Goal: Task Accomplishment & Management: Manage account settings

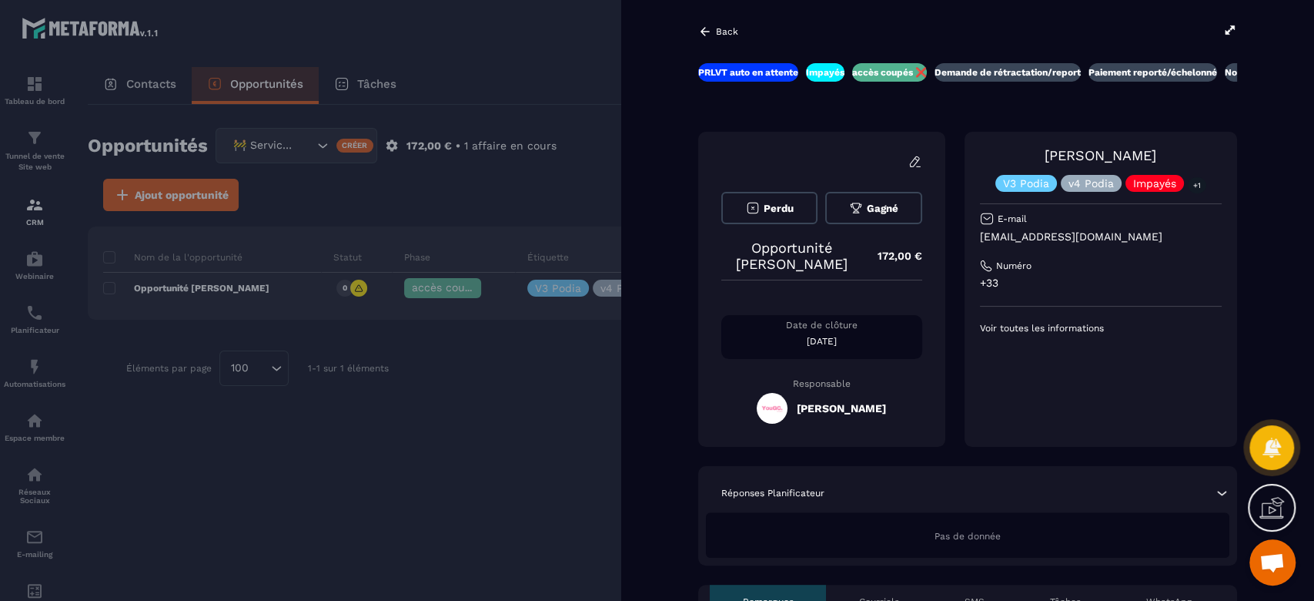
scroll to position [1045, 0]
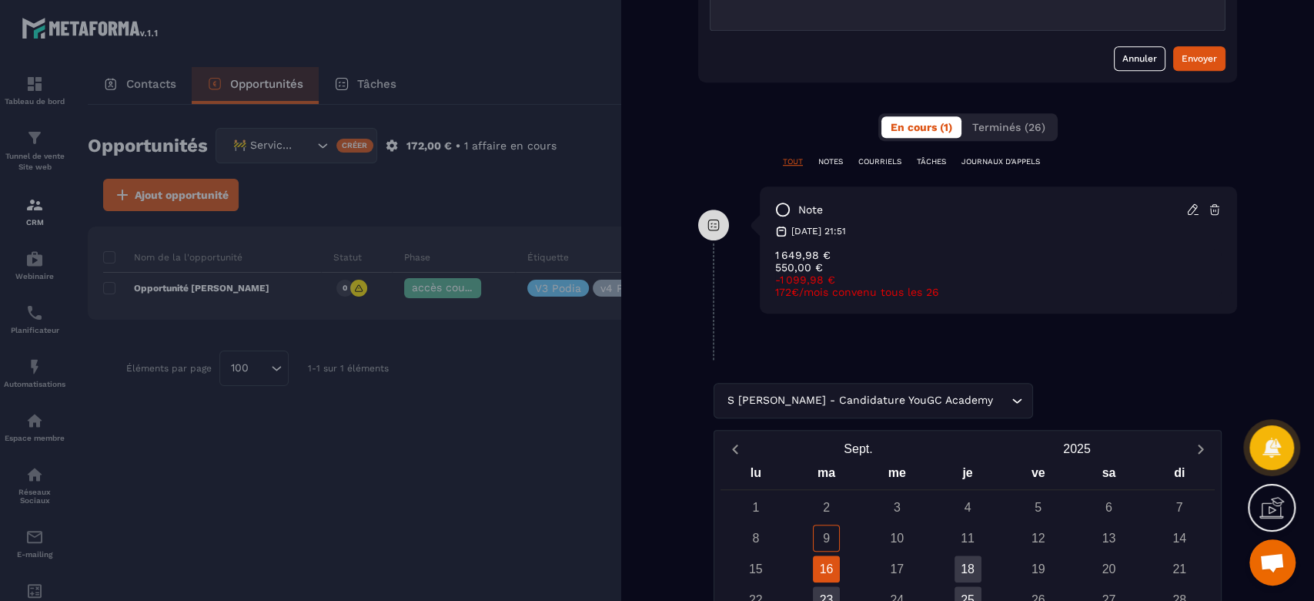
click at [1071, 387] on div "S [PERSON_NAME] - Candidature YouGC Academy Loading..." at bounding box center [968, 400] width 508 height 35
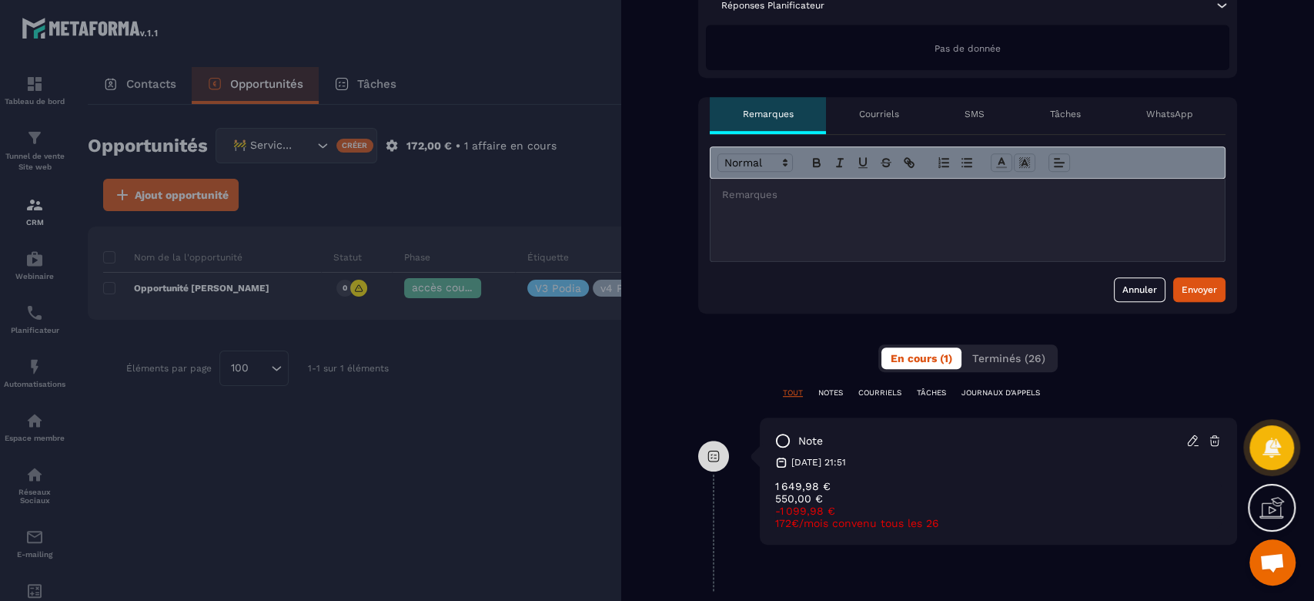
scroll to position [308, 0]
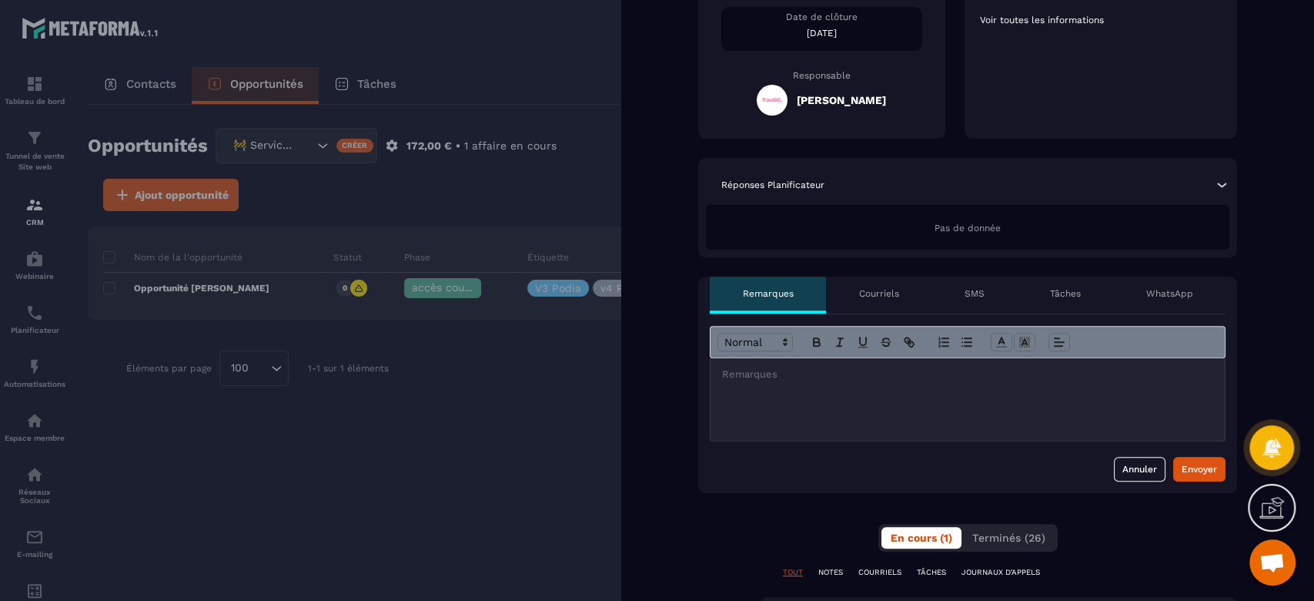
click at [574, 410] on div at bounding box center [657, 300] width 1314 height 601
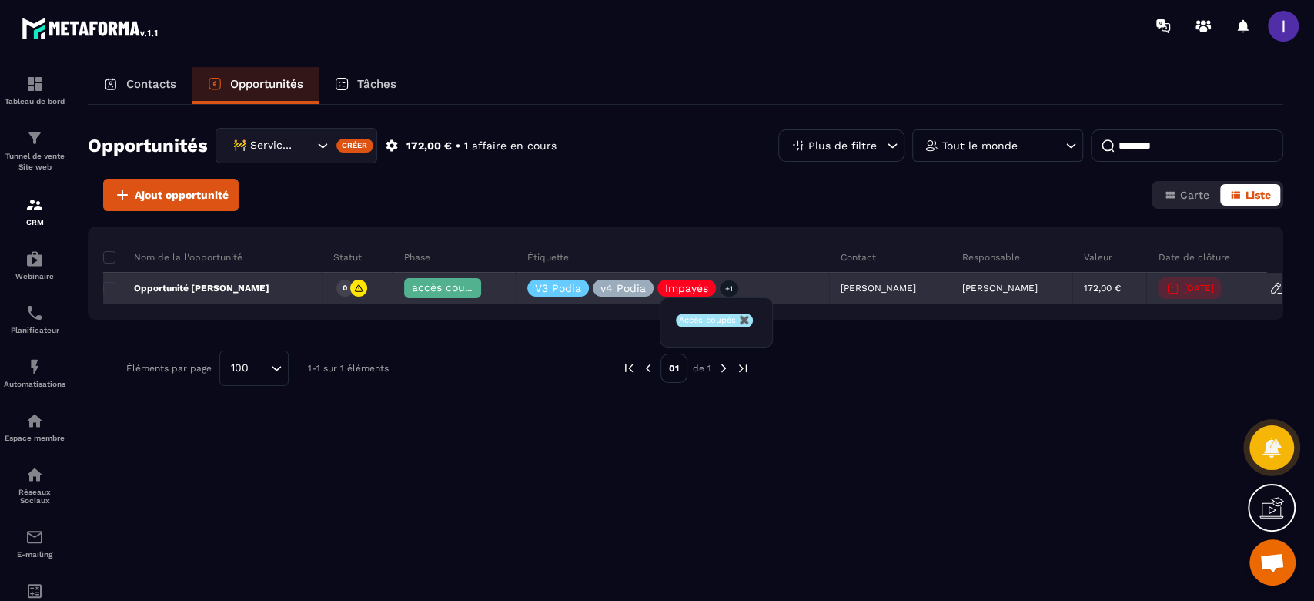
click at [457, 286] on span "accès coupés ❌" at bounding box center [456, 287] width 89 height 12
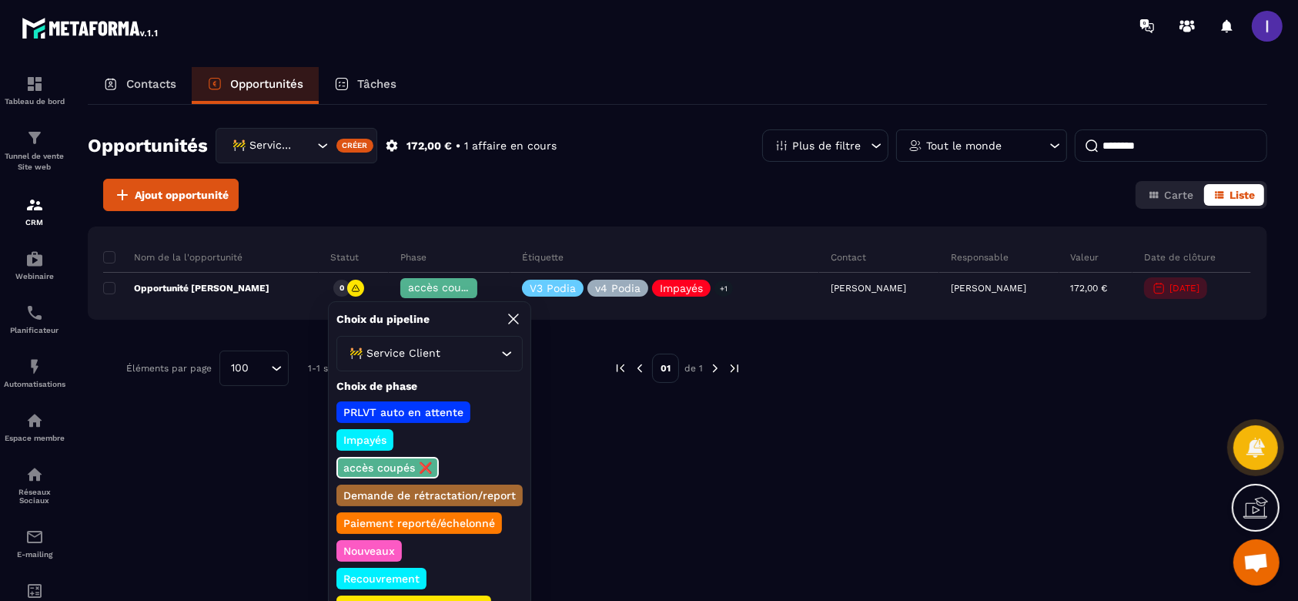
click at [380, 574] on p "Recouvrement" at bounding box center [381, 578] width 81 height 15
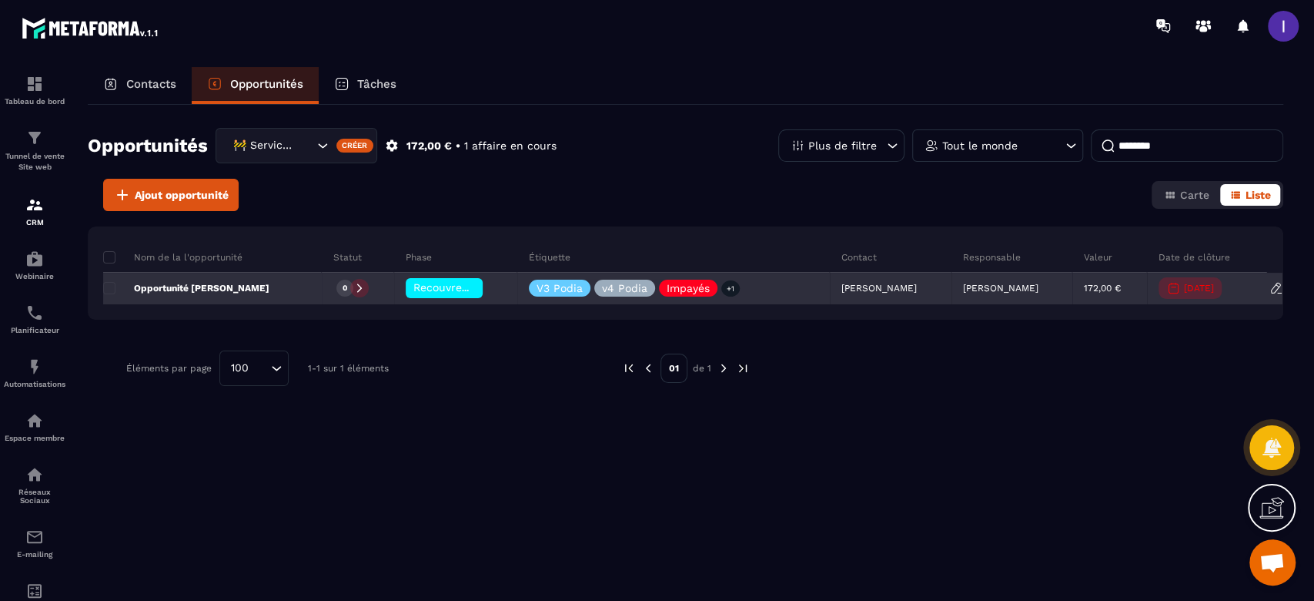
click at [1011, 283] on p "[PERSON_NAME]" at bounding box center [1000, 288] width 75 height 11
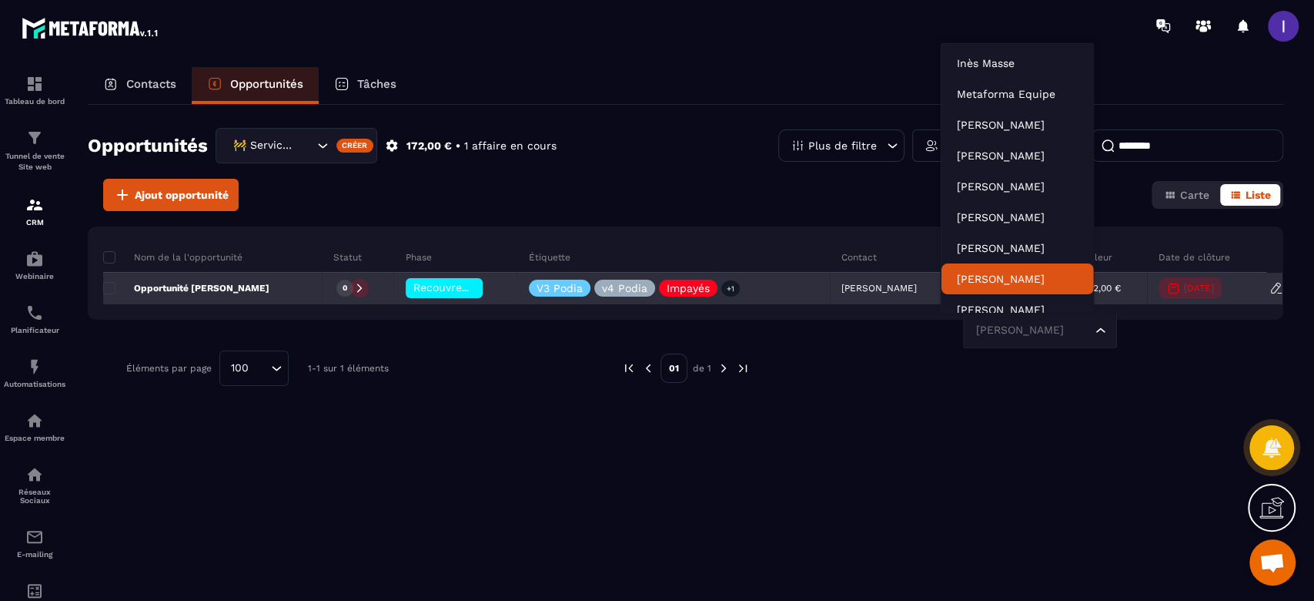
click at [439, 297] on div "Recouvrement" at bounding box center [455, 288] width 123 height 31
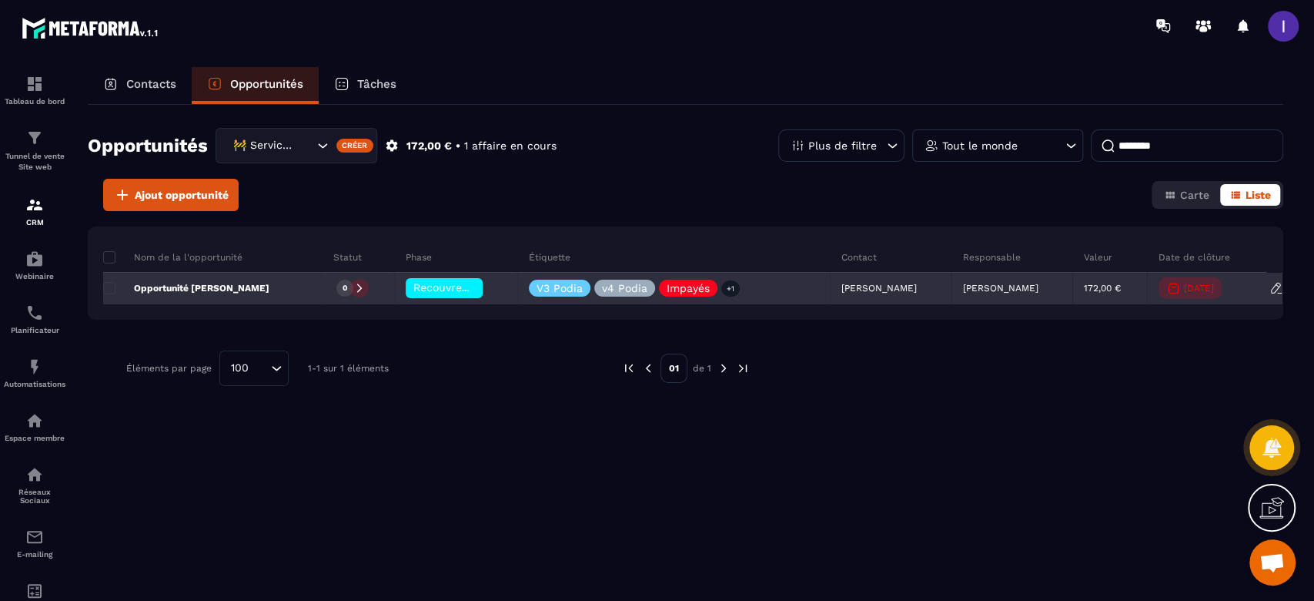
click at [421, 288] on span "Recouvrement" at bounding box center [451, 287] width 76 height 12
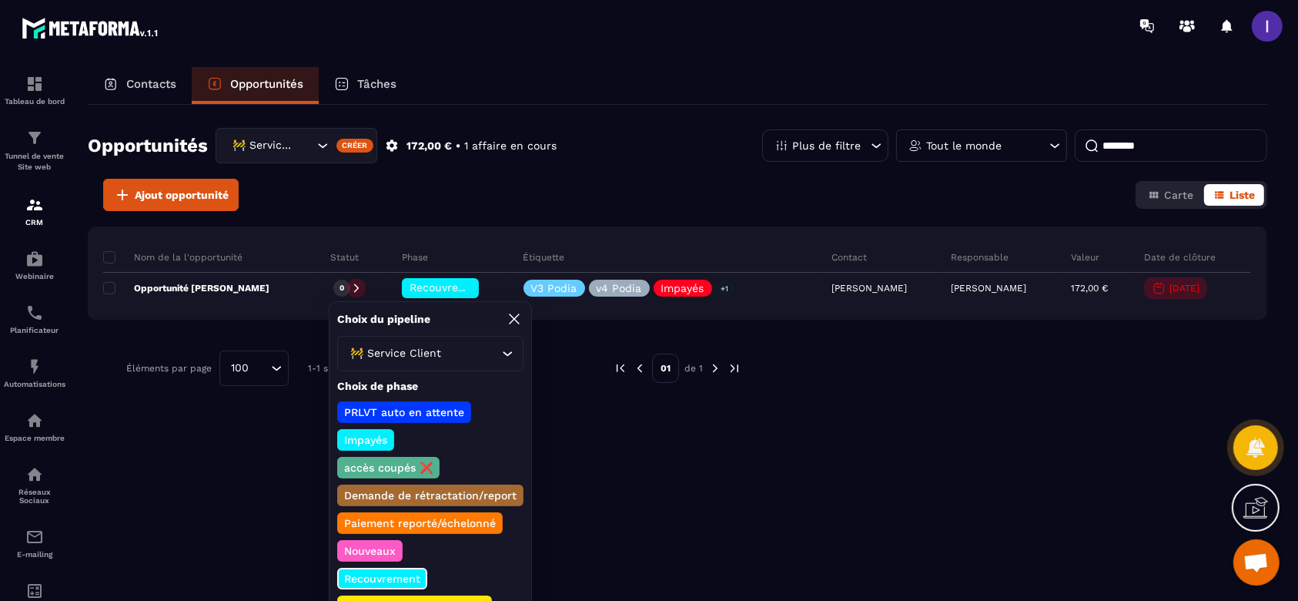
click at [370, 552] on p "Nouveaux" at bounding box center [370, 550] width 56 height 15
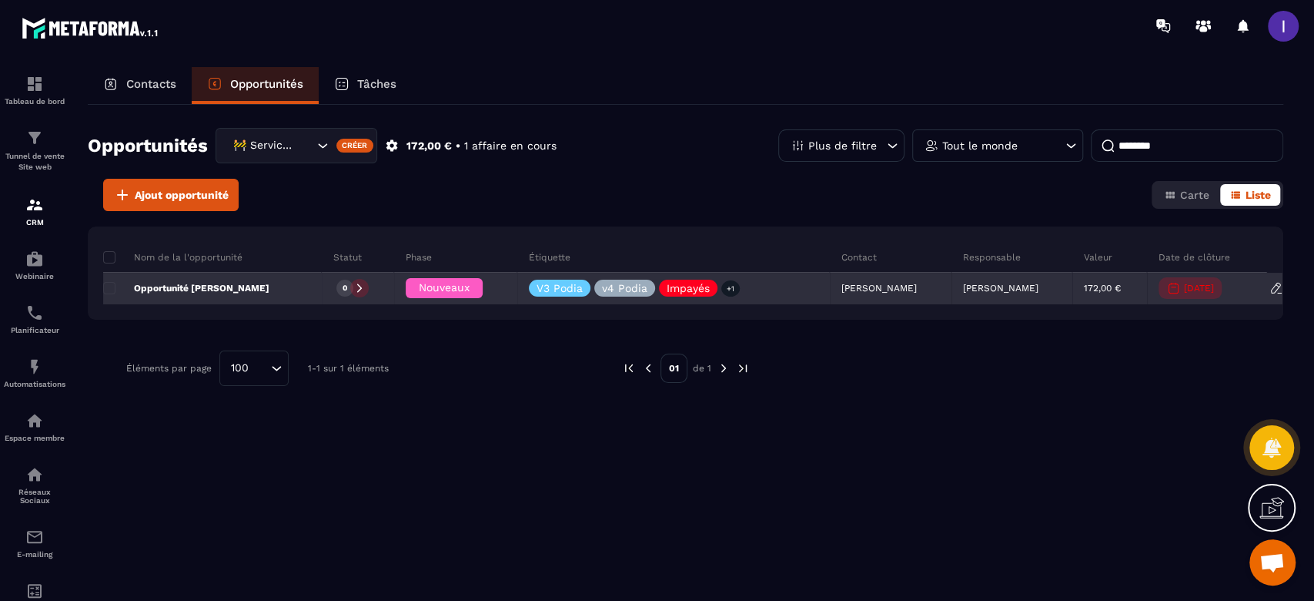
click at [963, 285] on p "[PERSON_NAME]" at bounding box center [1000, 288] width 75 height 11
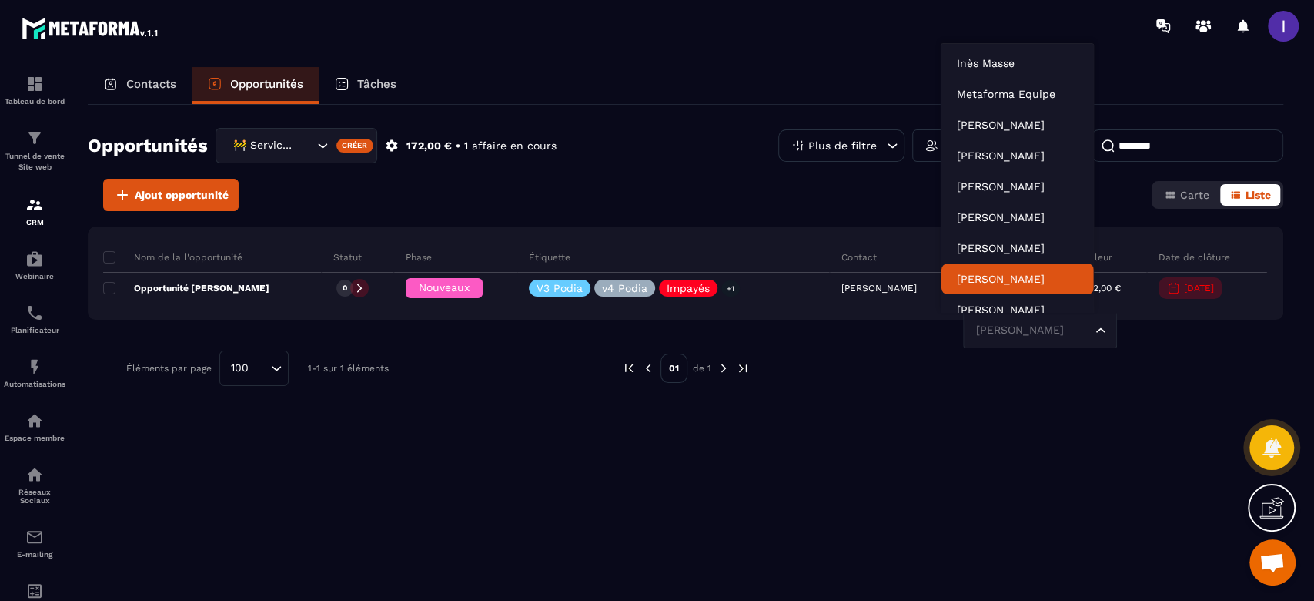
scroll to position [12, 0]
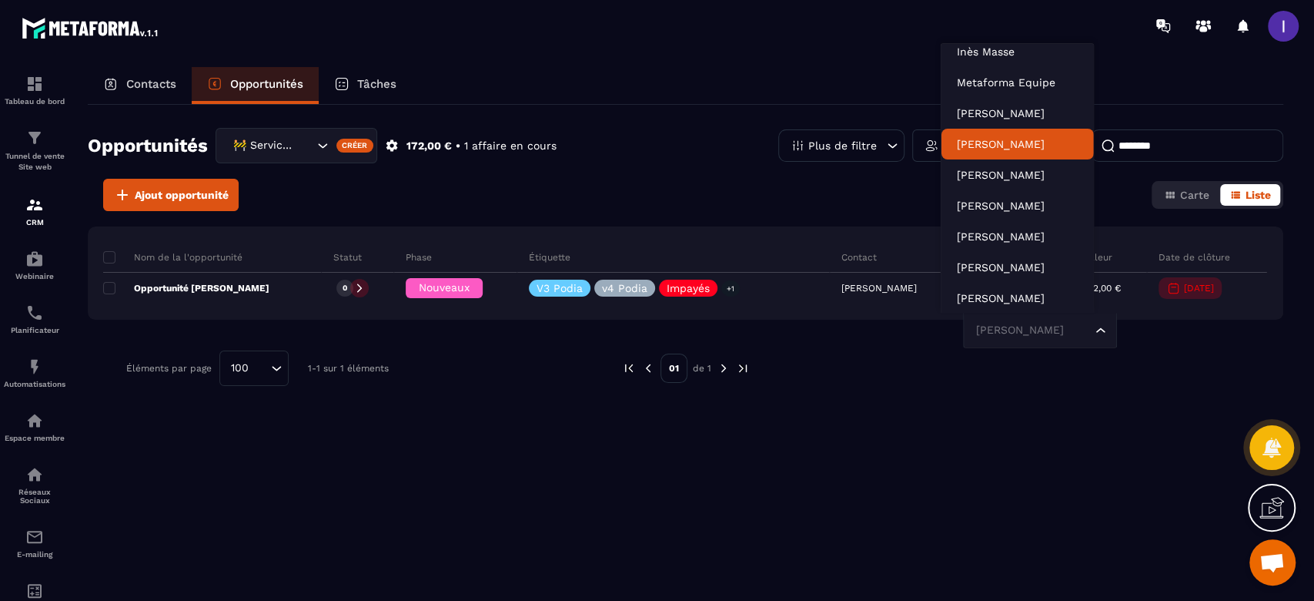
click at [986, 146] on p "[PERSON_NAME]" at bounding box center [1017, 143] width 122 height 15
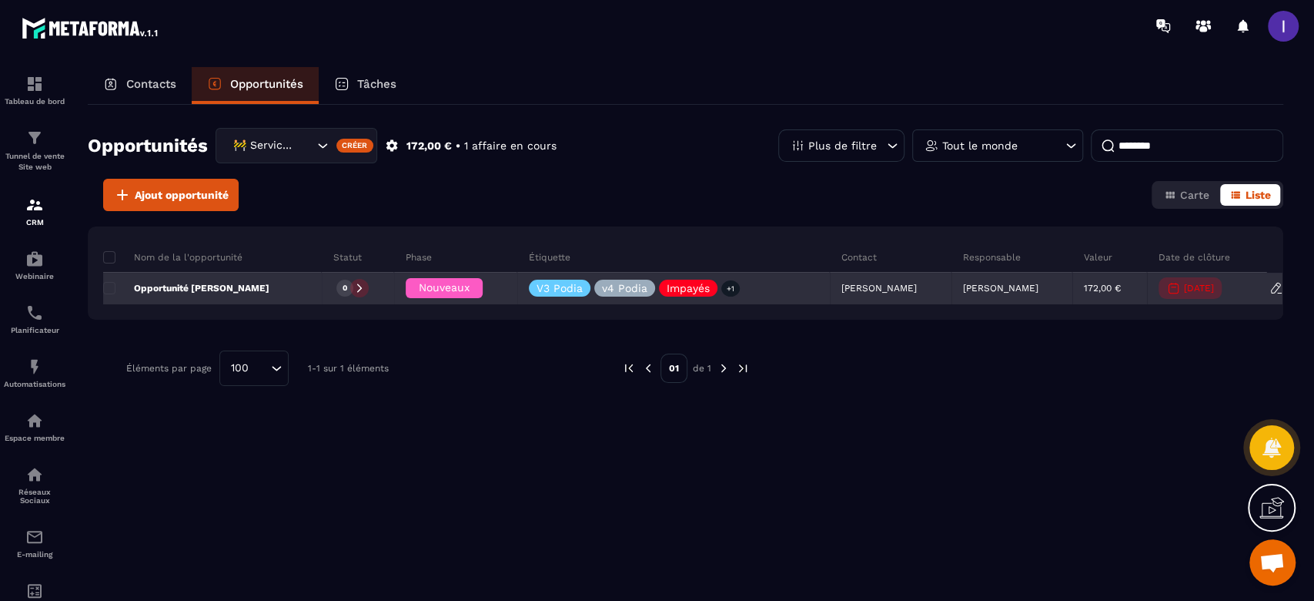
click at [343, 274] on div "0" at bounding box center [358, 288] width 72 height 31
